Goal: Information Seeking & Learning: Understand process/instructions

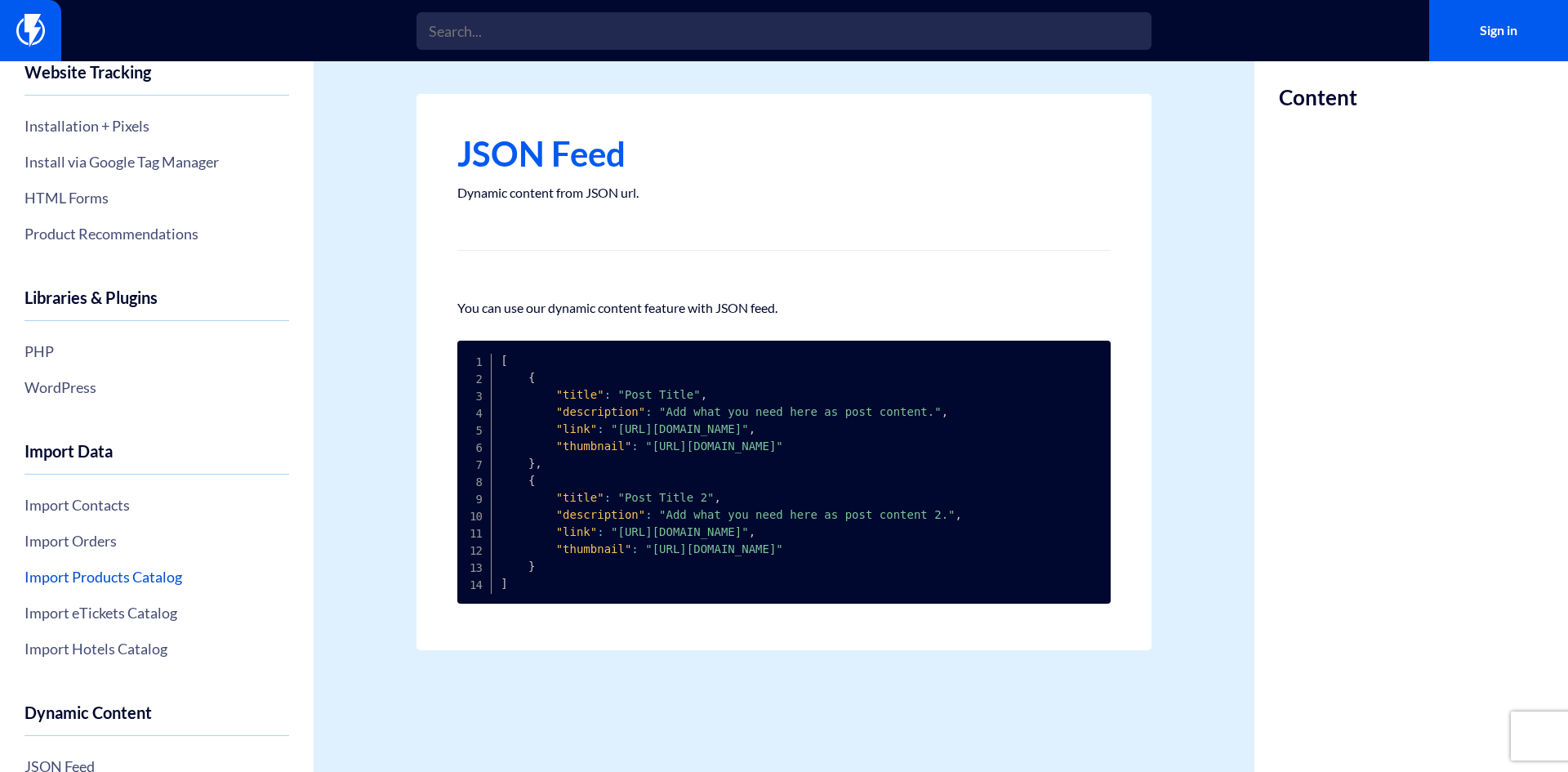
scroll to position [327, 0]
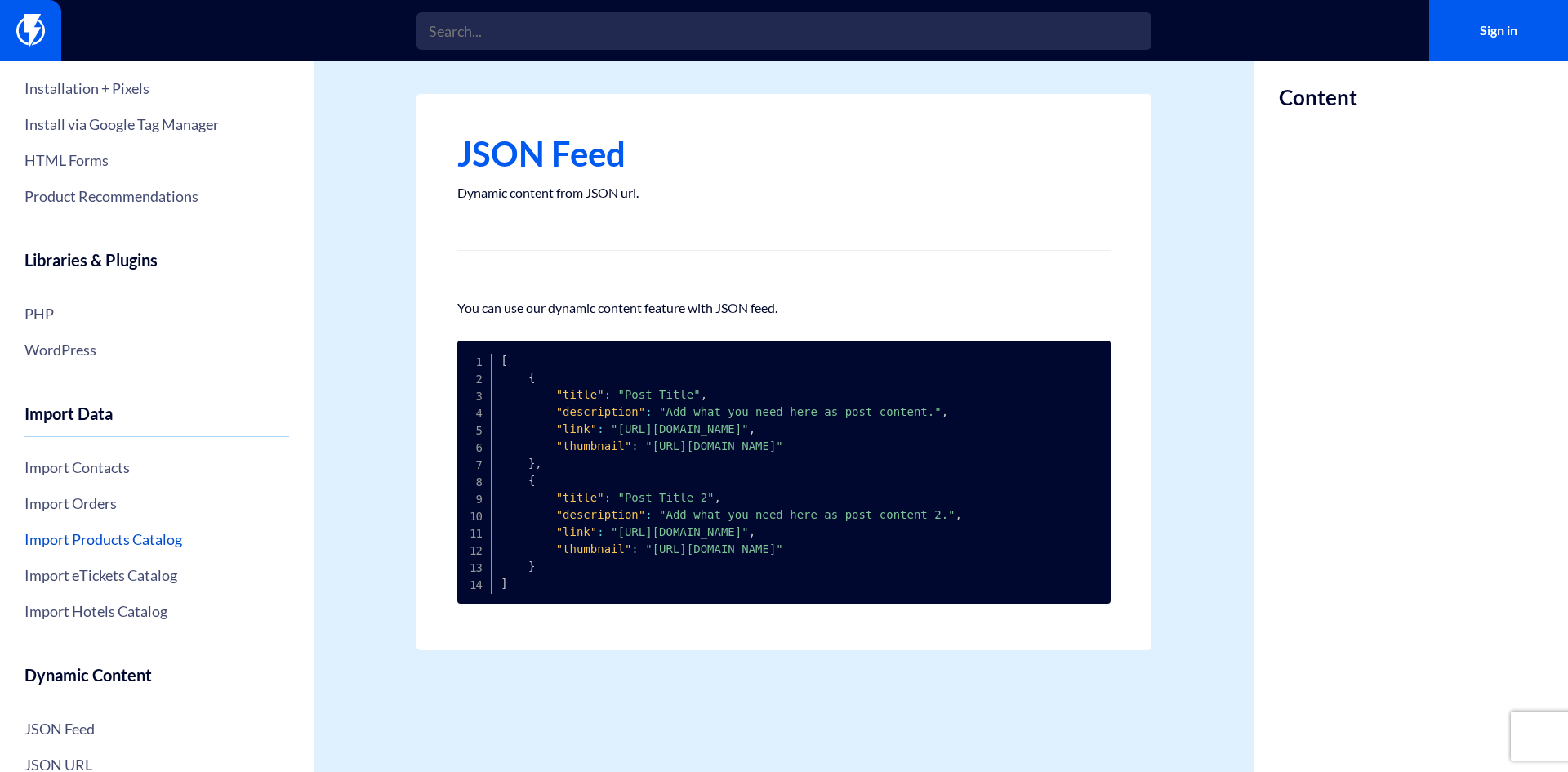
click at [154, 539] on link "Import Products Catalog" at bounding box center [157, 539] width 264 height 28
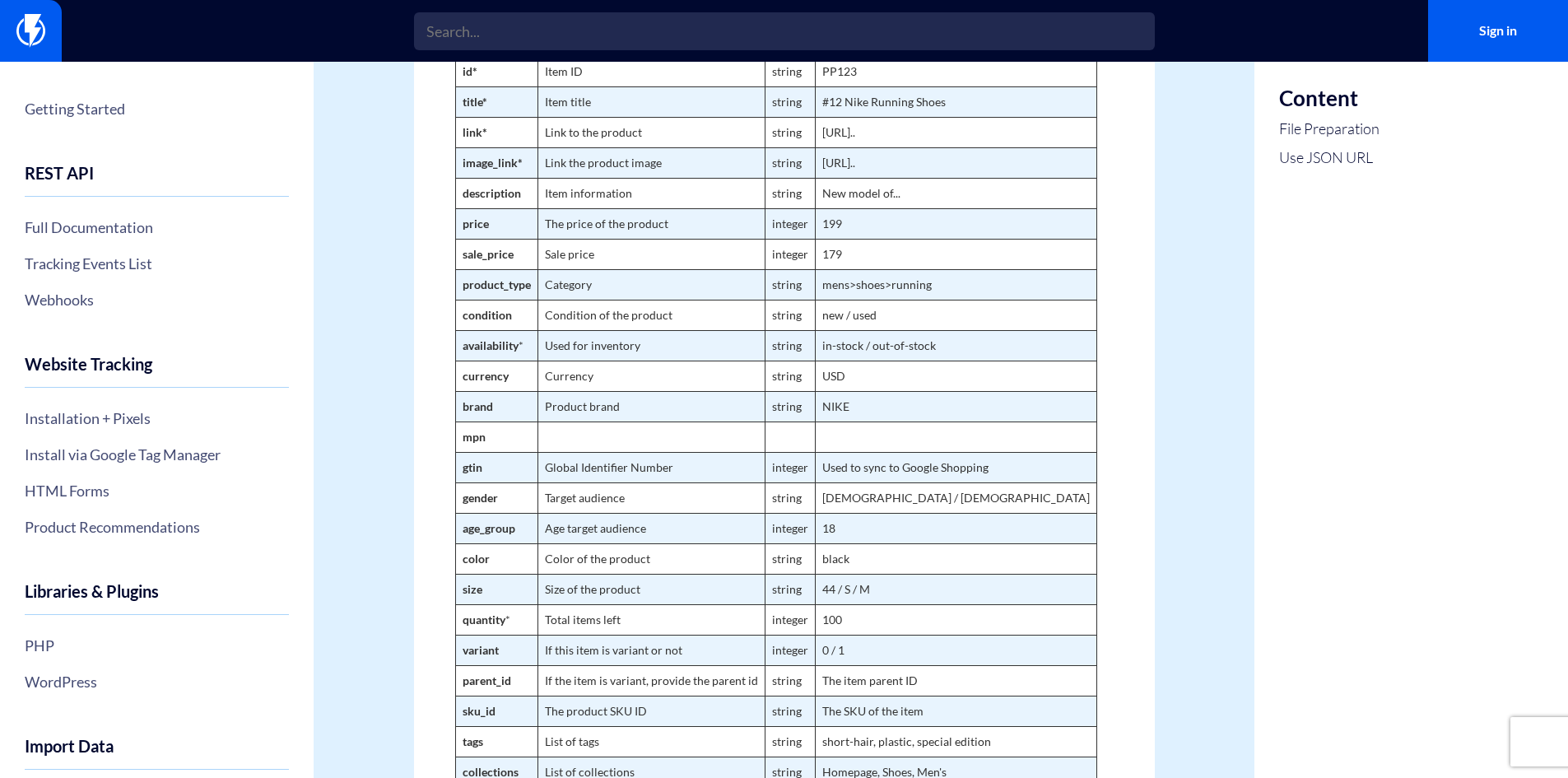
scroll to position [659, 0]
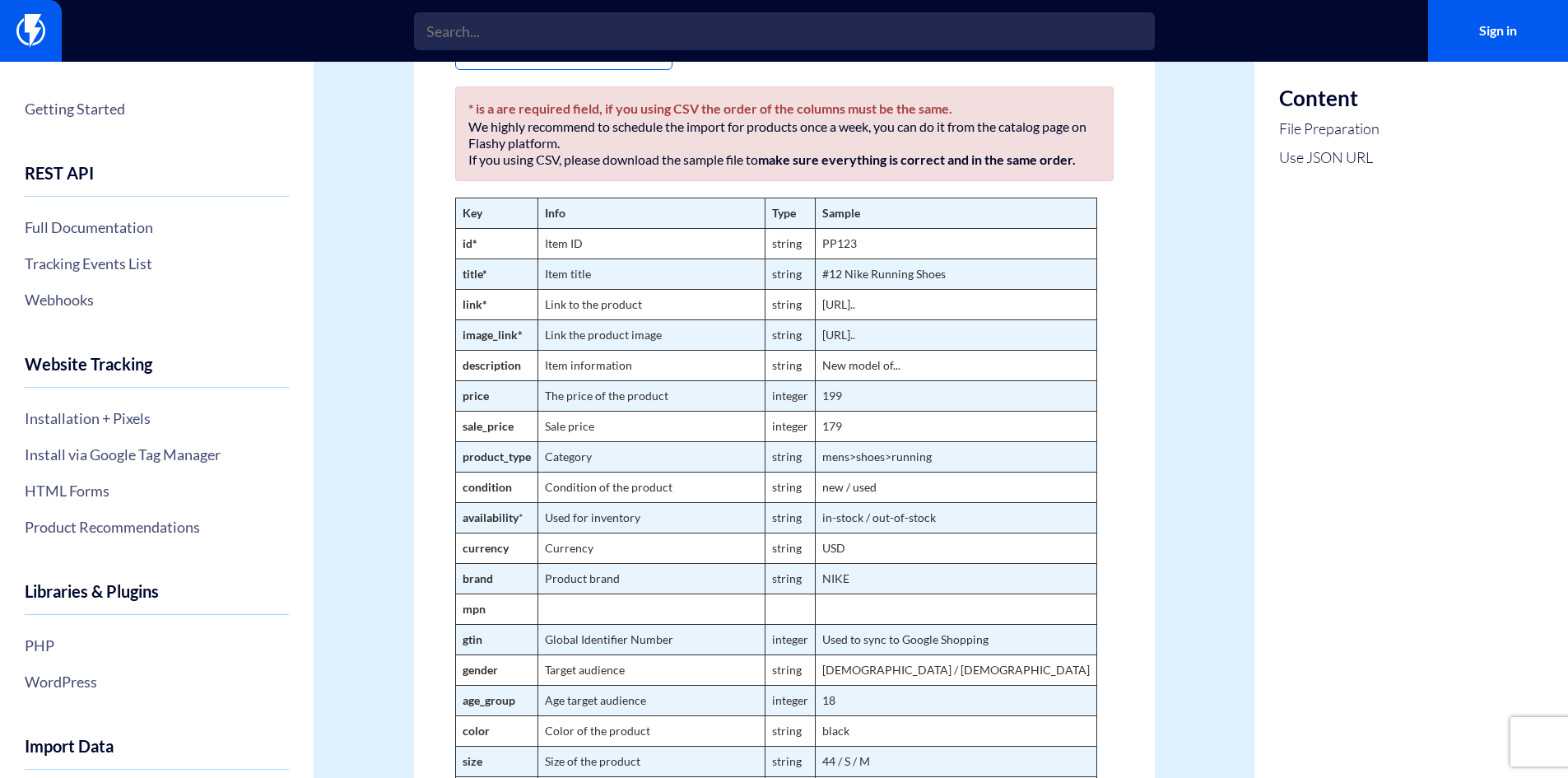
click at [1160, 377] on section "Getting Started REST API Full Documentation Tracking Events List Webhooks Websi…" at bounding box center [784, 407] width 1568 height 2007
click at [1253, 273] on section "Getting Started REST API Full Documentation Tracking Events List Webhooks Websi…" at bounding box center [784, 407] width 1568 height 2007
click at [1148, 340] on div "Import Products Catalog You can import your products catalogs to Flashy for dyn…" at bounding box center [785, 407] width 741 height 1941
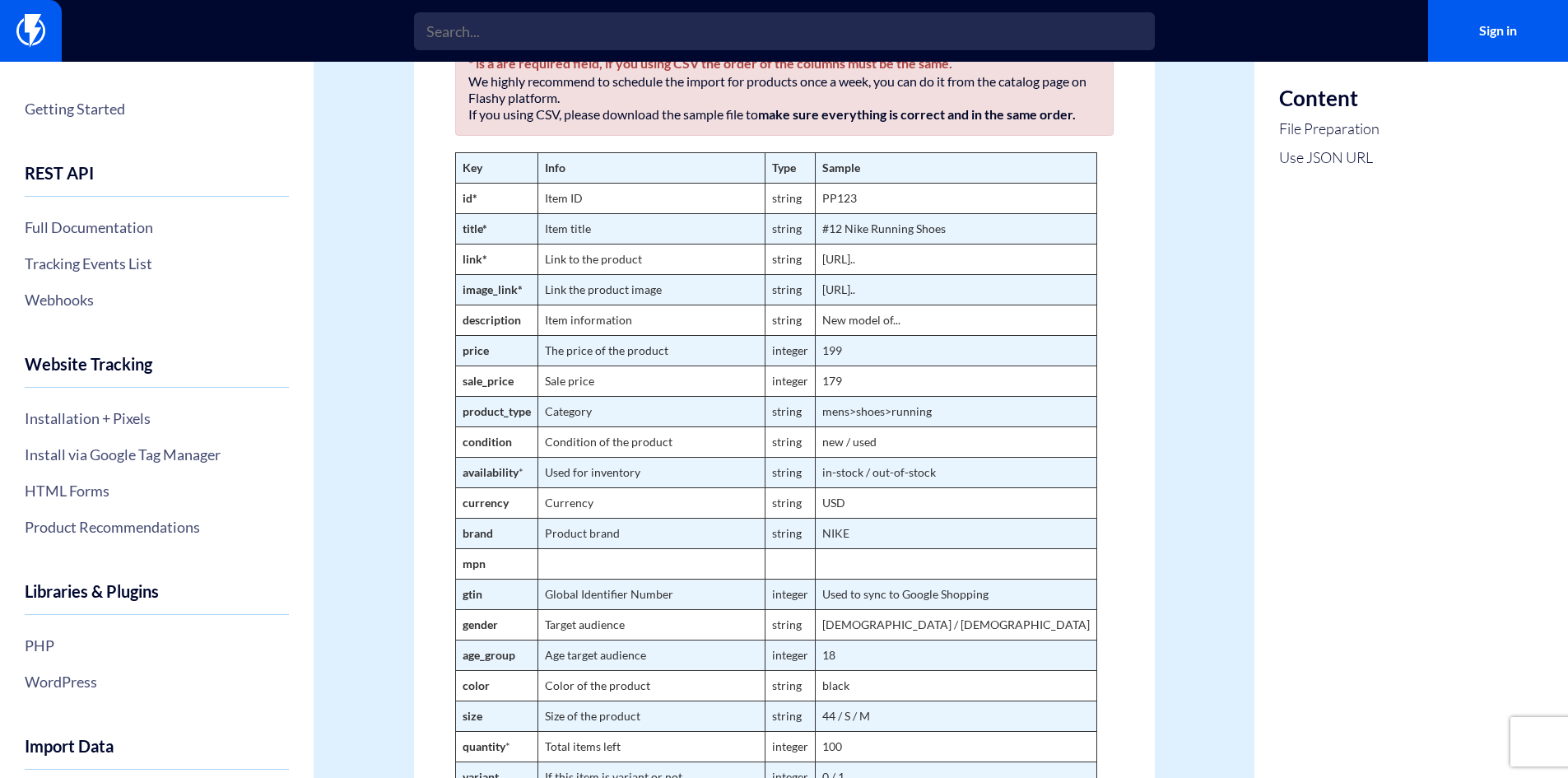
scroll to position [675, 0]
